Goal: Register for event/course

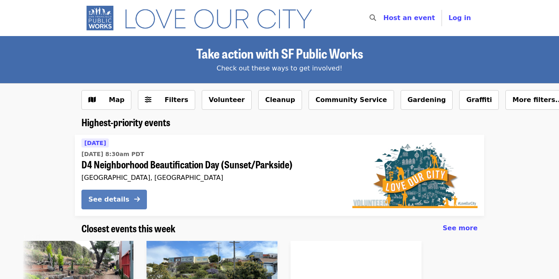
click at [141, 193] on button "See details" at bounding box center [113, 199] width 65 height 20
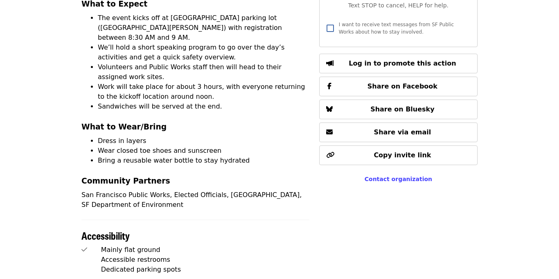
scroll to position [385, 0]
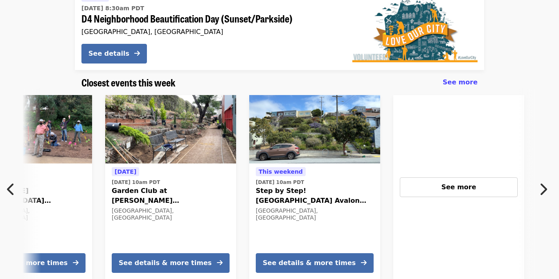
scroll to position [0, 504]
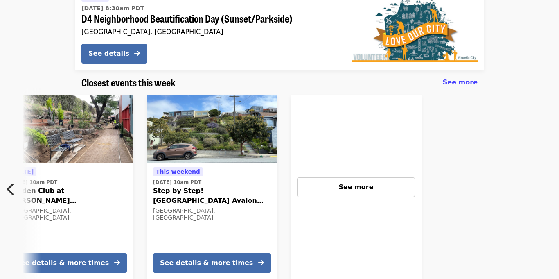
click at [249, 182] on span "[DATE] 10am PDT" at bounding box center [212, 181] width 118 height 7
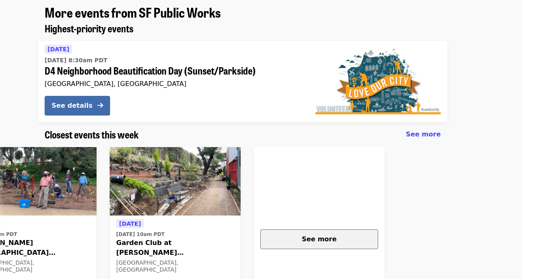
scroll to position [0, 37]
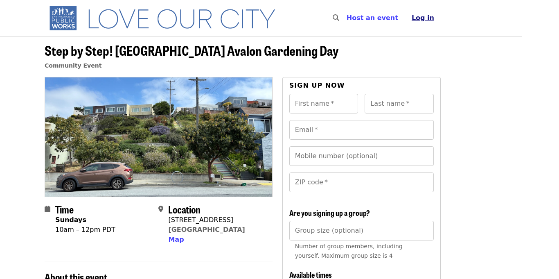
click at [424, 16] on span "Log in" at bounding box center [423, 18] width 22 height 8
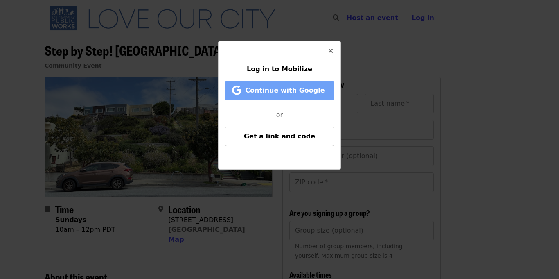
click at [322, 85] on span "Continue with Google" at bounding box center [281, 90] width 92 height 10
